Goal: Task Accomplishment & Management: Manage account settings

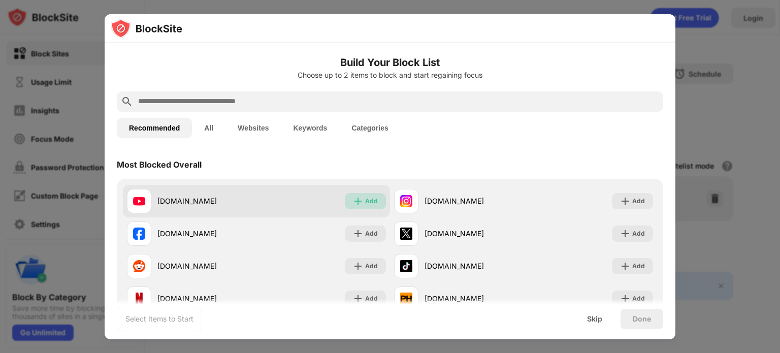
click at [365, 197] on div "Add" at bounding box center [371, 201] width 13 height 10
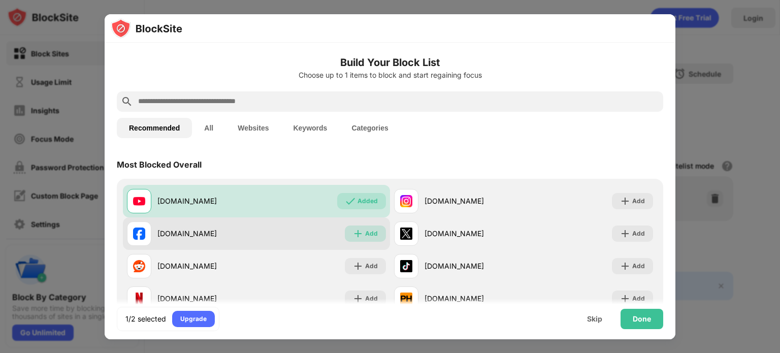
click at [361, 235] on div "Add" at bounding box center [365, 234] width 41 height 16
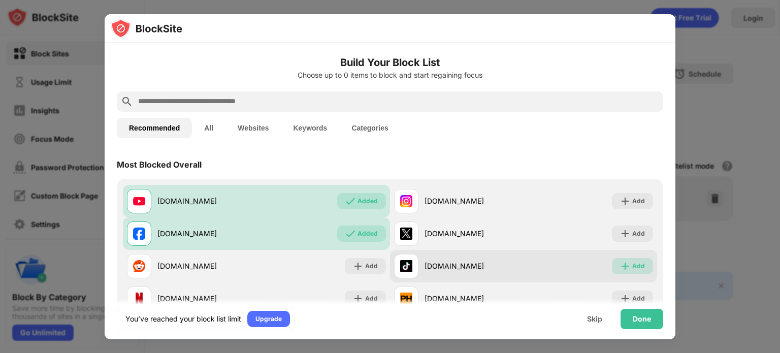
click at [633, 267] on div "Add" at bounding box center [639, 266] width 13 height 10
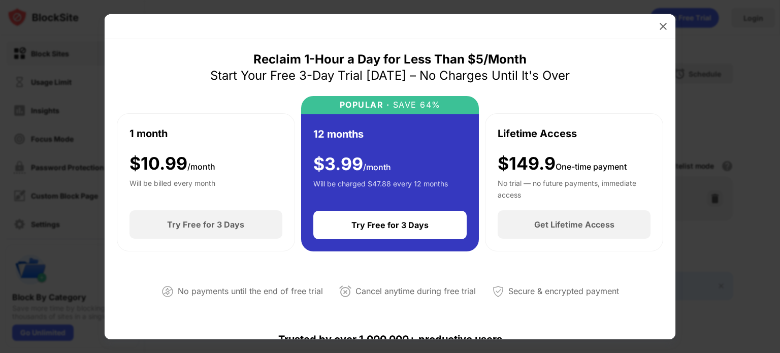
click at [539, 28] on div at bounding box center [390, 26] width 571 height 25
click at [663, 28] on img at bounding box center [663, 26] width 10 height 10
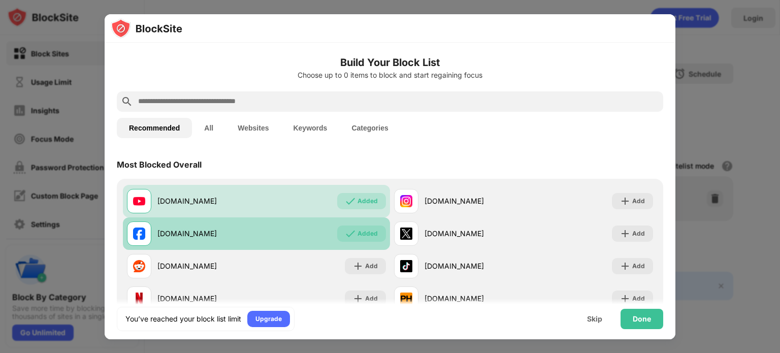
click at [350, 237] on img at bounding box center [350, 234] width 10 height 10
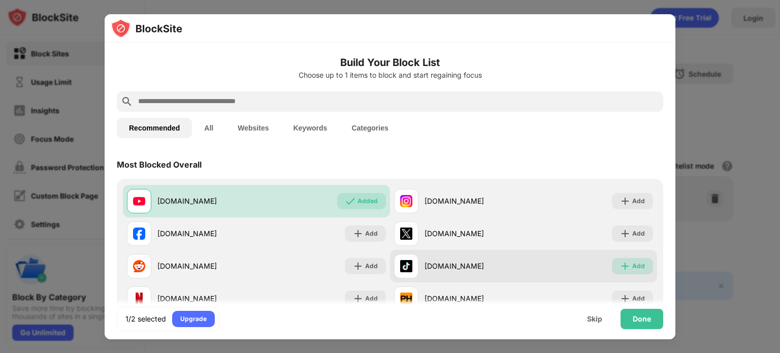
click at [633, 264] on div "Add" at bounding box center [639, 266] width 13 height 10
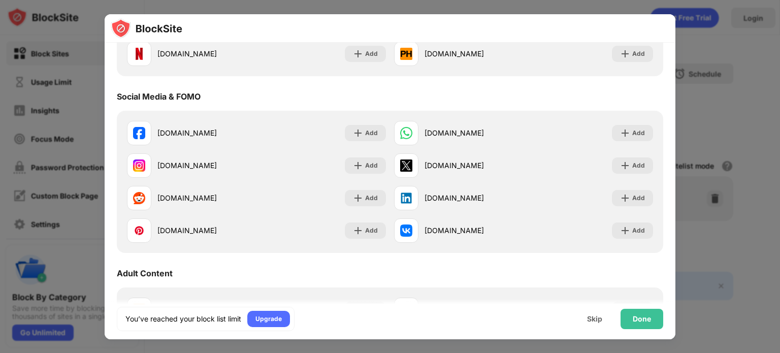
scroll to position [279, 0]
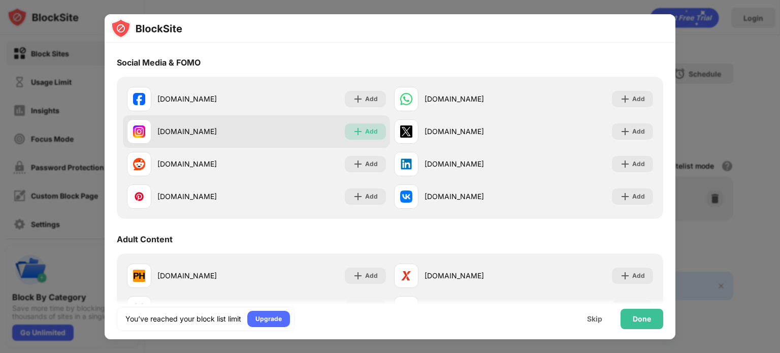
click at [365, 134] on div "Add" at bounding box center [371, 132] width 13 height 10
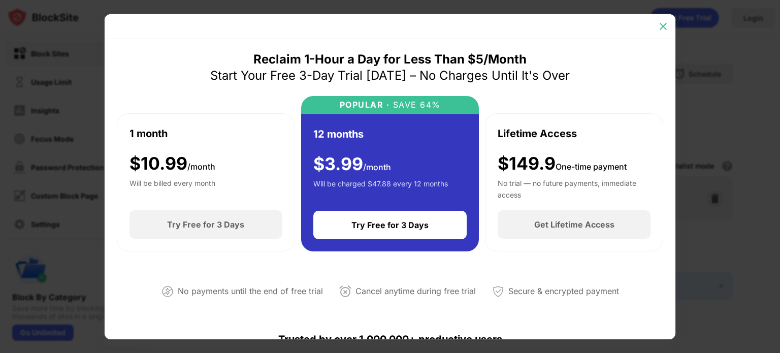
click at [659, 26] on img at bounding box center [663, 26] width 10 height 10
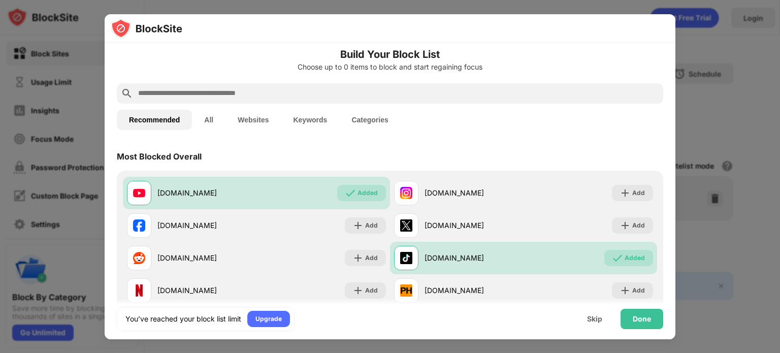
scroll to position [70, 0]
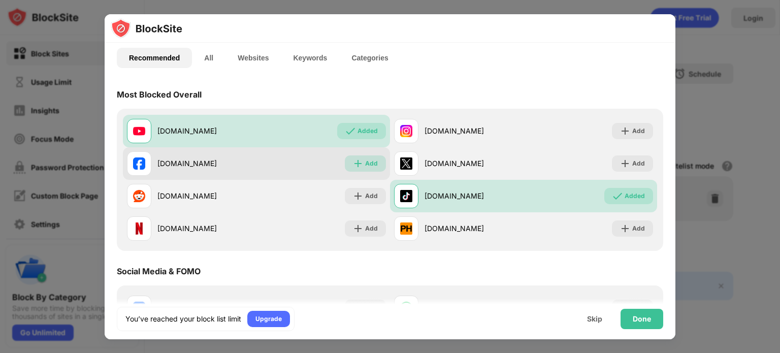
click at [354, 160] on img at bounding box center [358, 164] width 10 height 10
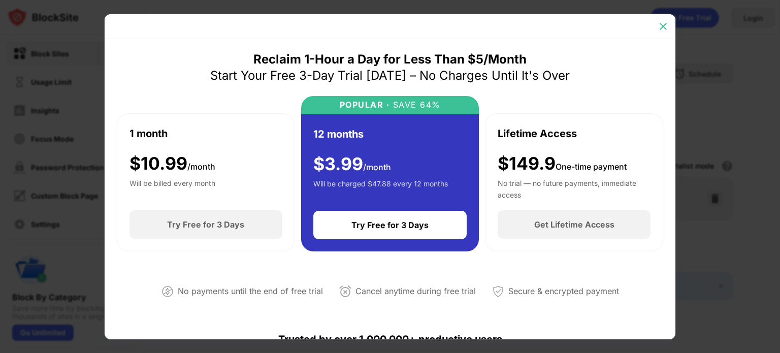
click at [664, 20] on div at bounding box center [663, 26] width 16 height 16
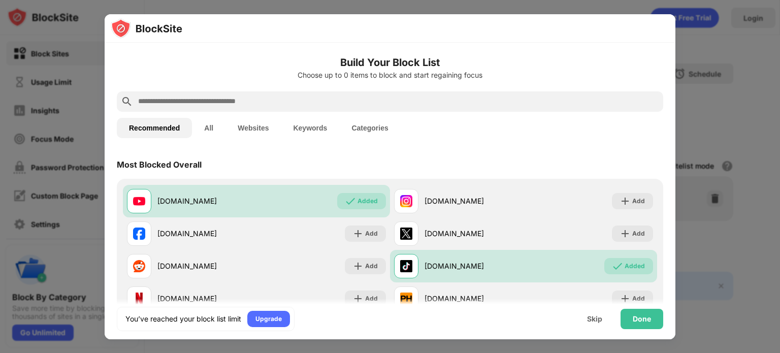
click at [707, 105] on div at bounding box center [390, 176] width 780 height 353
click at [648, 312] on div "Done" at bounding box center [642, 319] width 43 height 20
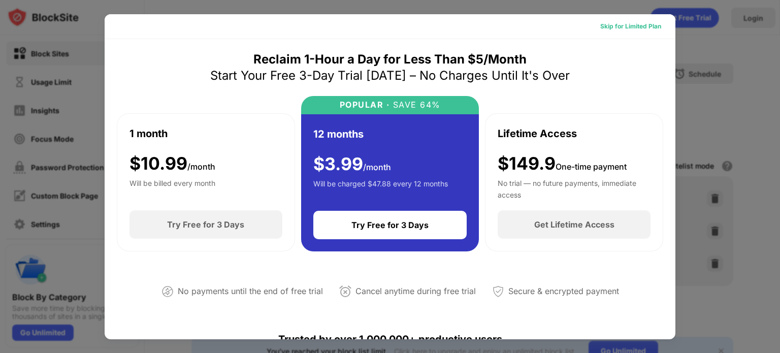
click at [638, 28] on div "Skip for Limited Plan" at bounding box center [631, 26] width 61 height 10
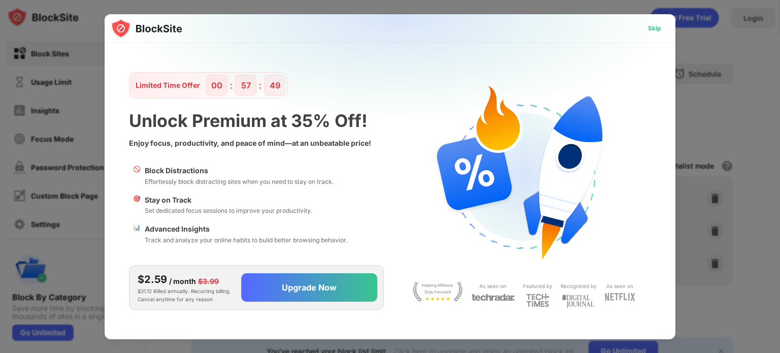
click at [660, 27] on div "Skip" at bounding box center [654, 28] width 13 height 10
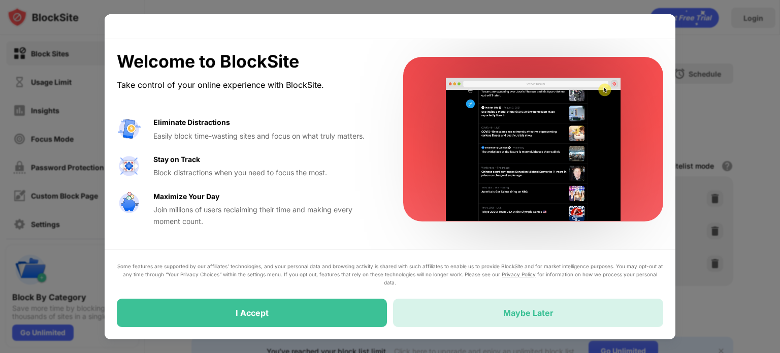
click at [497, 306] on div "Maybe Later" at bounding box center [528, 313] width 270 height 28
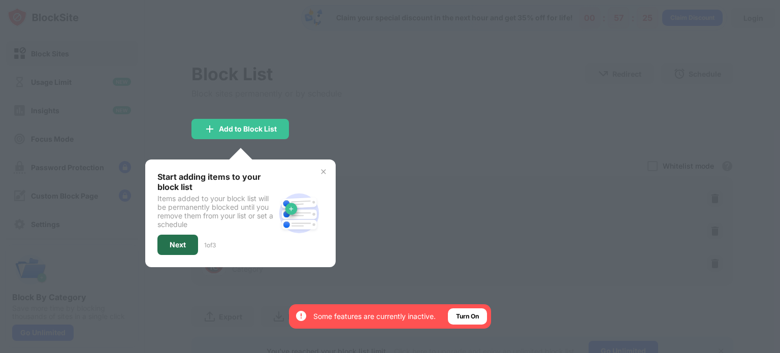
click at [177, 235] on div "Next" at bounding box center [177, 245] width 41 height 20
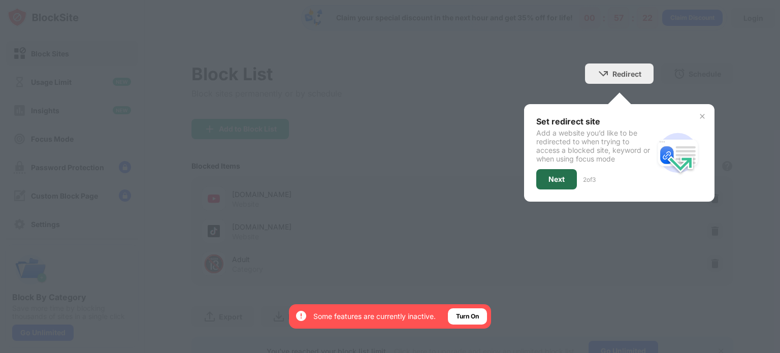
click at [550, 176] on div "Next" at bounding box center [557, 179] width 16 height 8
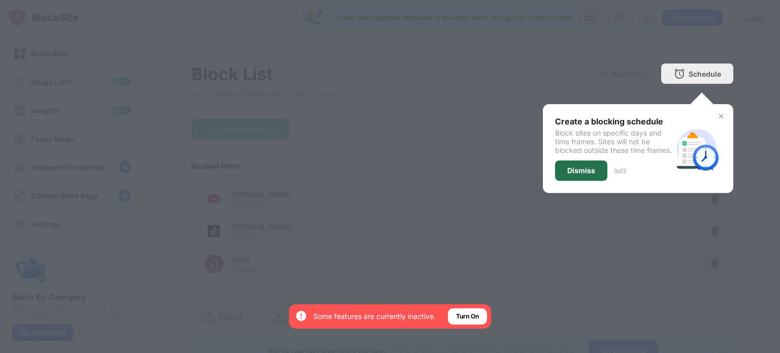
click at [555, 176] on div "Dismiss" at bounding box center [581, 171] width 52 height 20
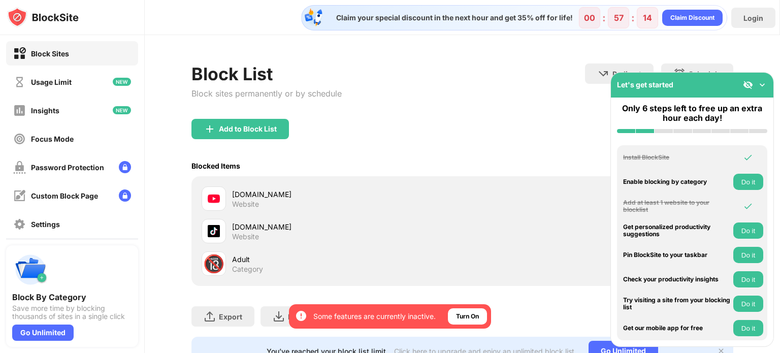
click at [763, 79] on div "Let's get started" at bounding box center [692, 85] width 163 height 25
click at [765, 83] on img at bounding box center [763, 85] width 10 height 10
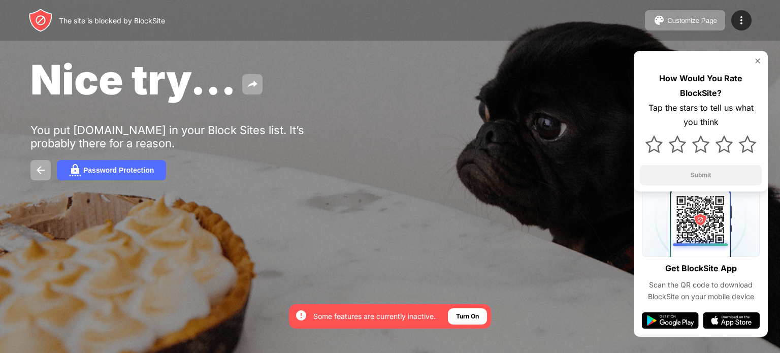
drag, startPoint x: 0, startPoint y: 0, endPoint x: 348, endPoint y: -29, distance: 349.2
click at [348, 0] on html "By opting in, you ensure access to all the features and benefits that rely on t…" at bounding box center [390, 176] width 780 height 353
